Goal: Task Accomplishment & Management: Use online tool/utility

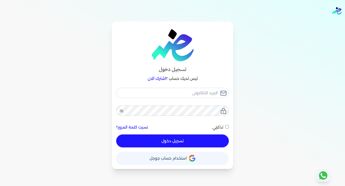
click at [196, 155] on button "حساب استخدام حساب جوجل" at bounding box center [172, 158] width 113 height 13
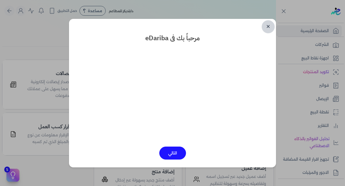
click at [269, 26] on link "✕" at bounding box center [268, 26] width 13 height 13
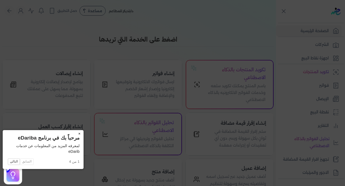
click at [75, 134] on button "×" at bounding box center [79, 134] width 9 height 8
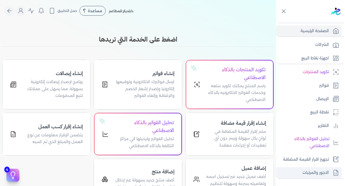
scroll to position [105, 0]
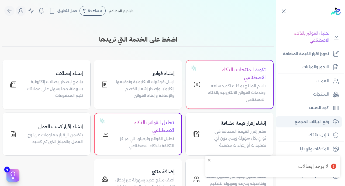
click at [314, 123] on p "رفع البيانات المجمع" at bounding box center [312, 121] width 34 height 7
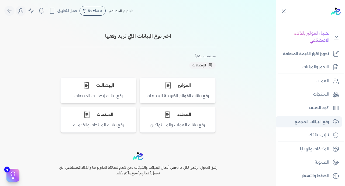
click at [314, 123] on p "رفع البيانات المجمع" at bounding box center [312, 121] width 34 height 7
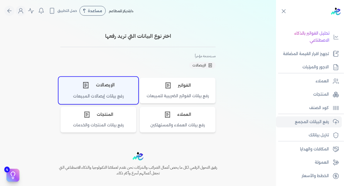
click at [94, 85] on div "الإيصالات" at bounding box center [98, 85] width 79 height 16
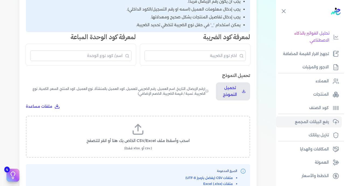
scroll to position [168, 0]
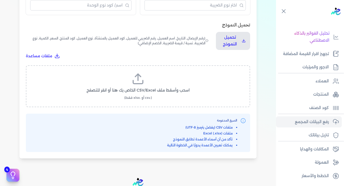
click at [167, 87] on span "اسحب وأسقط ملف CSV/Excel الخاص بك هنا أو انقر للتصفح" at bounding box center [138, 90] width 103 height 6
click at [0, 0] on input "اسحب وأسقط ملف CSV/Excel الخاص بك هنا أو انقر للتصفح (.csv أو .xlsx فقط)" at bounding box center [0, 0] width 0 height 0
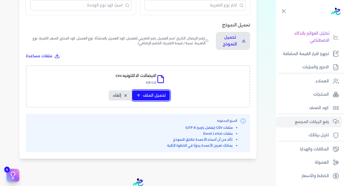
click at [157, 90] on button "تحميل الملف" at bounding box center [151, 95] width 38 height 10
select select "رقم الإيصال"
select select "سيريال المنتج"
select select "السعر"
select select "الكمية"
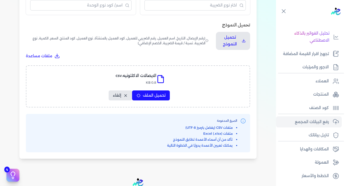
select select "نوع الضريبة"
select select "نسبة / قيمة الضريبة"
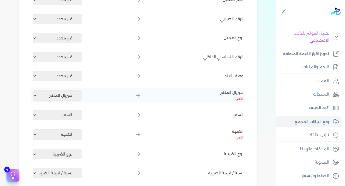
scroll to position [300, 0]
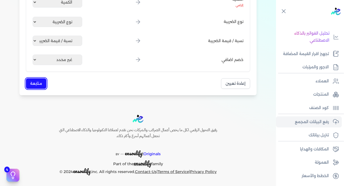
click at [39, 81] on button "متابعة" at bounding box center [36, 83] width 21 height 11
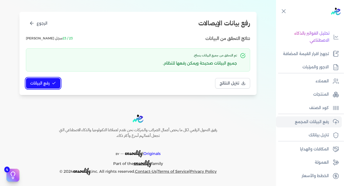
click at [45, 85] on span "رفع البيانات" at bounding box center [39, 83] width 19 height 6
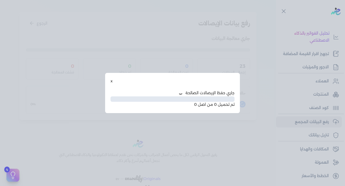
scroll to position [28, 0]
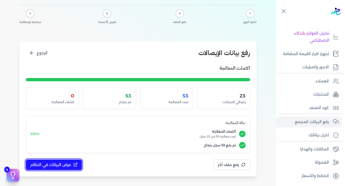
click at [59, 163] on span "عرض البيانات في النظام" at bounding box center [50, 165] width 41 height 6
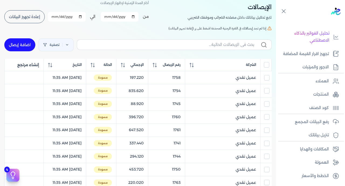
click at [267, 66] on input "All items unselected" at bounding box center [266, 64] width 5 height 5
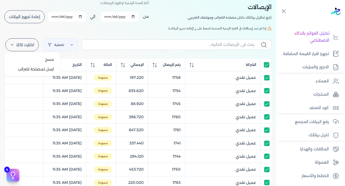
click at [19, 46] on label "اختارت (23)" at bounding box center [21, 44] width 33 height 13
click at [36, 69] on button "ارسل لمصلحة لضرائب" at bounding box center [32, 69] width 52 height 10
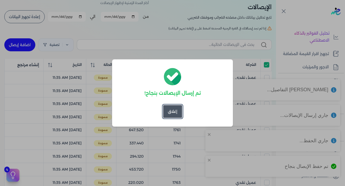
click at [176, 109] on button "إغلاق" at bounding box center [172, 111] width 19 height 13
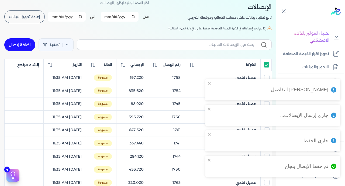
click at [268, 63] on input "All items selected" at bounding box center [266, 64] width 5 height 5
checkbox input "false"
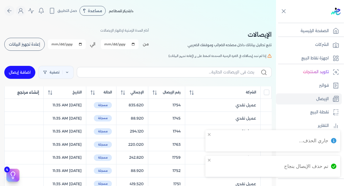
click at [26, 45] on span "إعادة تجهيز البيانات" at bounding box center [24, 44] width 31 height 4
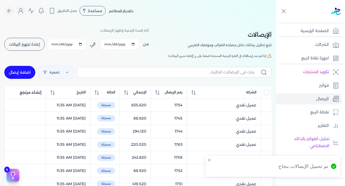
checkbox input "false"
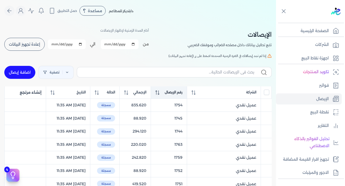
click at [183, 99] on th "رقم الإيصال" at bounding box center [169, 92] width 36 height 12
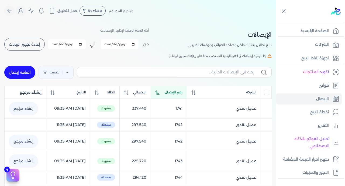
click at [183, 99] on th "رقم الإيصال" at bounding box center [169, 92] width 36 height 12
